Goal: Task Accomplishment & Management: Manage account settings

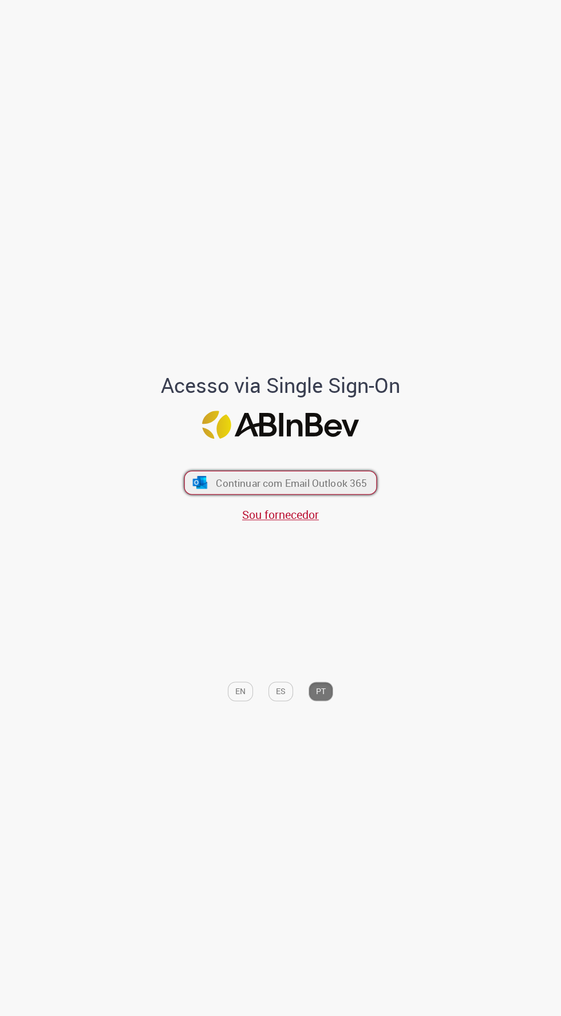
click at [315, 490] on span "Continuar com Email Outlook 365" at bounding box center [291, 482] width 151 height 13
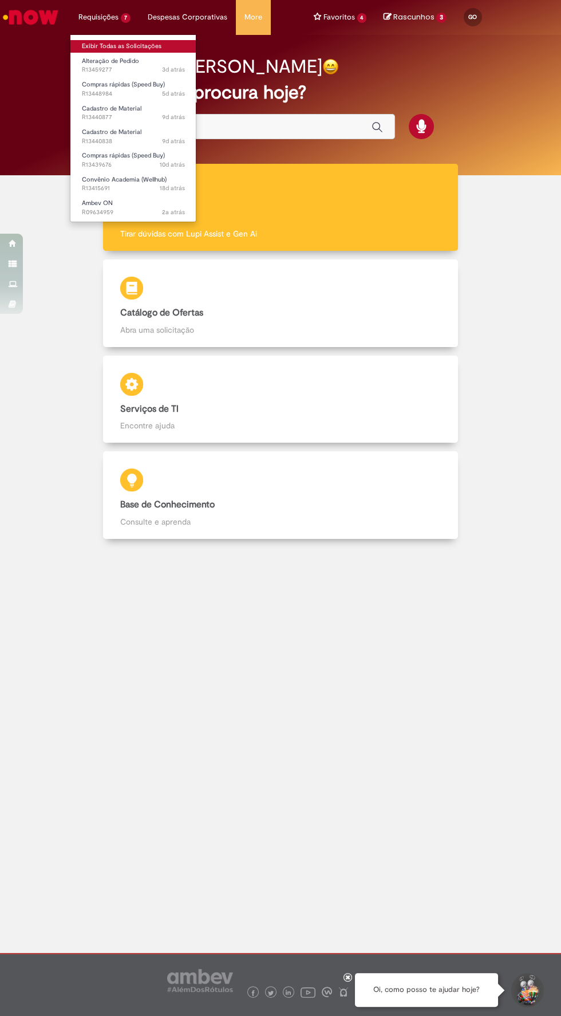
click at [152, 46] on link "Exibir Todas as Solicitações" at bounding box center [133, 46] width 126 height 13
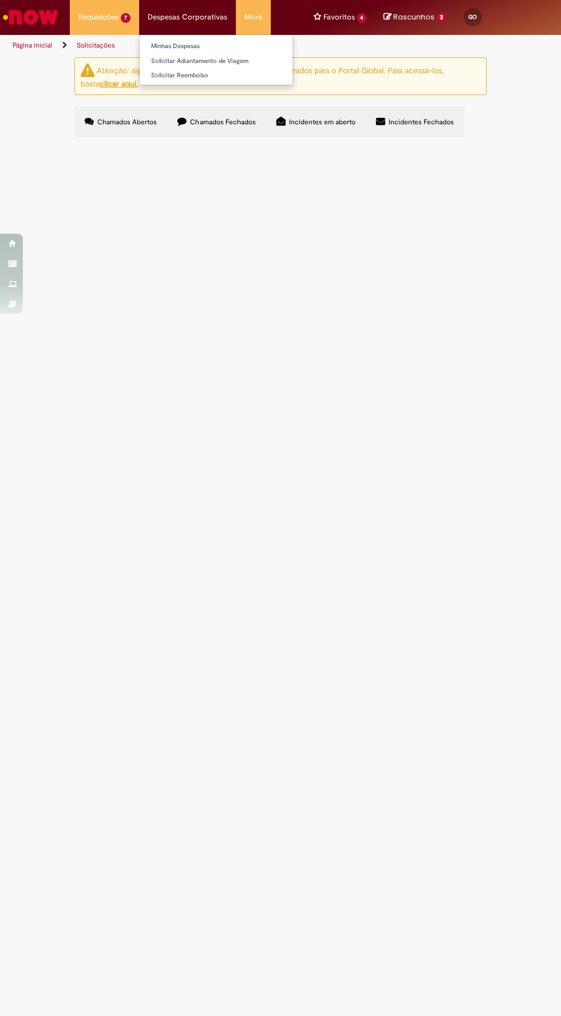
click at [193, 21] on li "Despesas Corporativas Minhas Despesas Solicitar Adiantamento de Viagem Solicita…" at bounding box center [187, 17] width 97 height 34
click at [224, 42] on link "Minhas Despesas" at bounding box center [216, 46] width 153 height 13
click at [230, 46] on link "Minhas Despesas" at bounding box center [216, 46] width 153 height 13
